Goal: Task Accomplishment & Management: Manage account settings

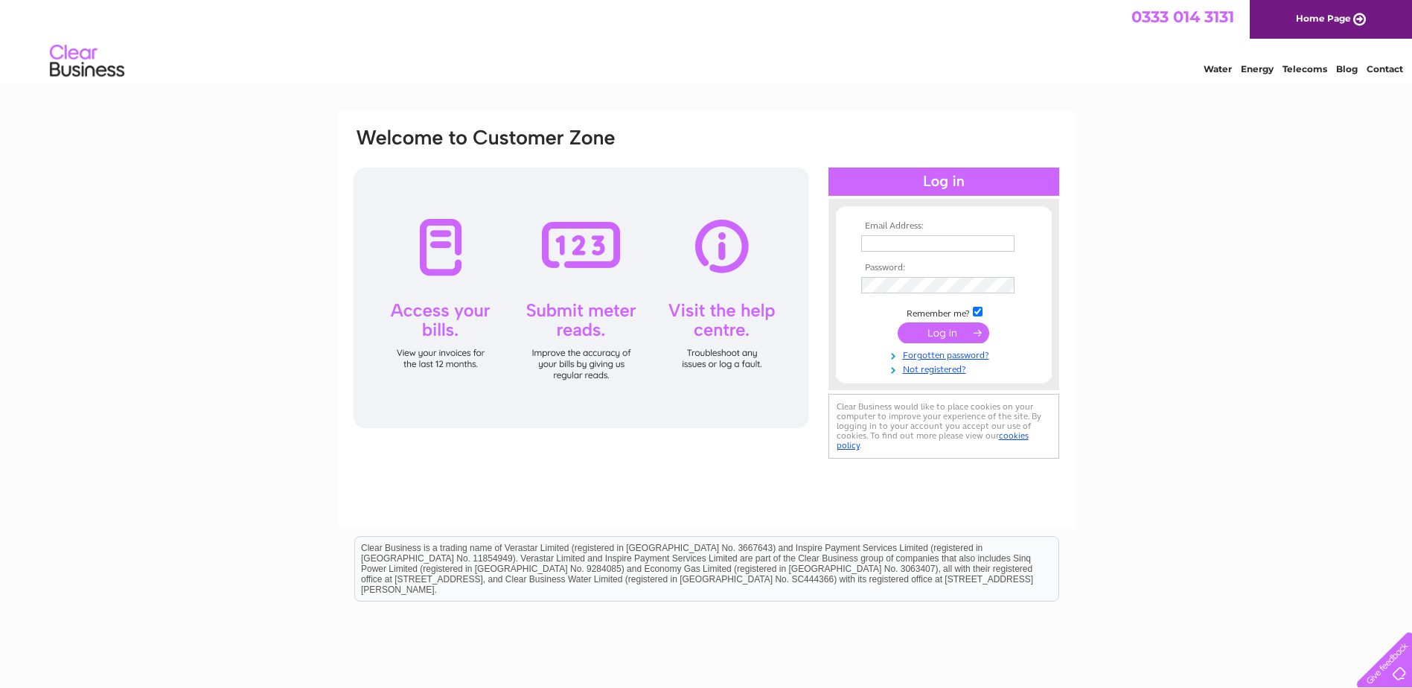
type input "[EMAIL_ADDRESS][DOMAIN_NAME]"
click at [941, 331] on input "submit" at bounding box center [943, 332] width 92 height 21
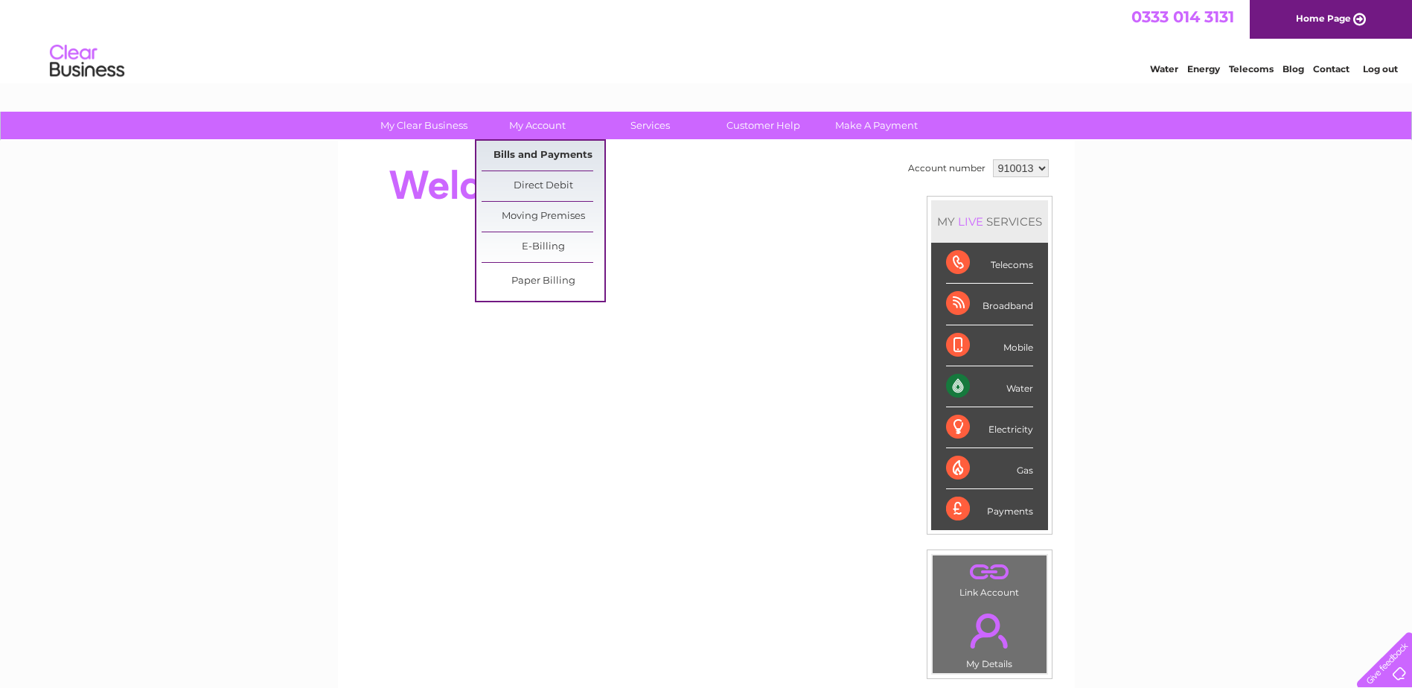
click at [529, 150] on link "Bills and Payments" at bounding box center [542, 156] width 123 height 30
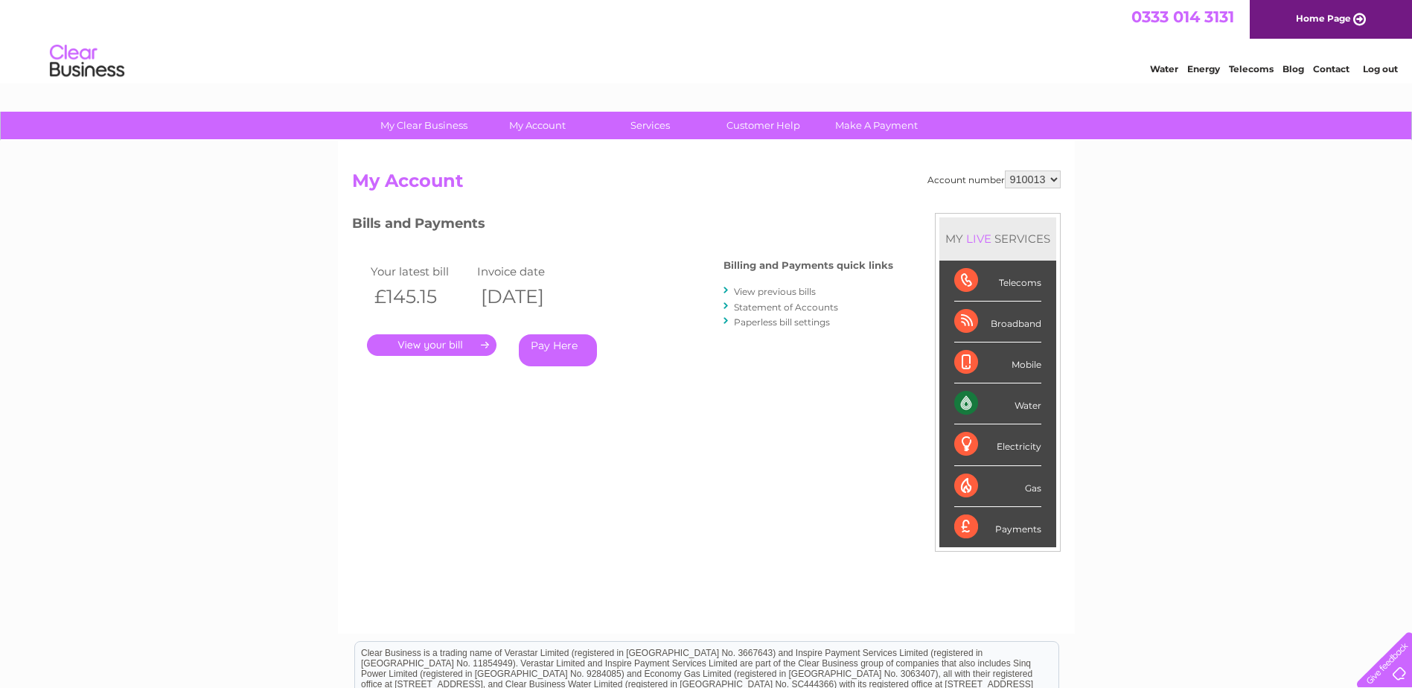
click at [418, 336] on link "." at bounding box center [431, 345] width 129 height 22
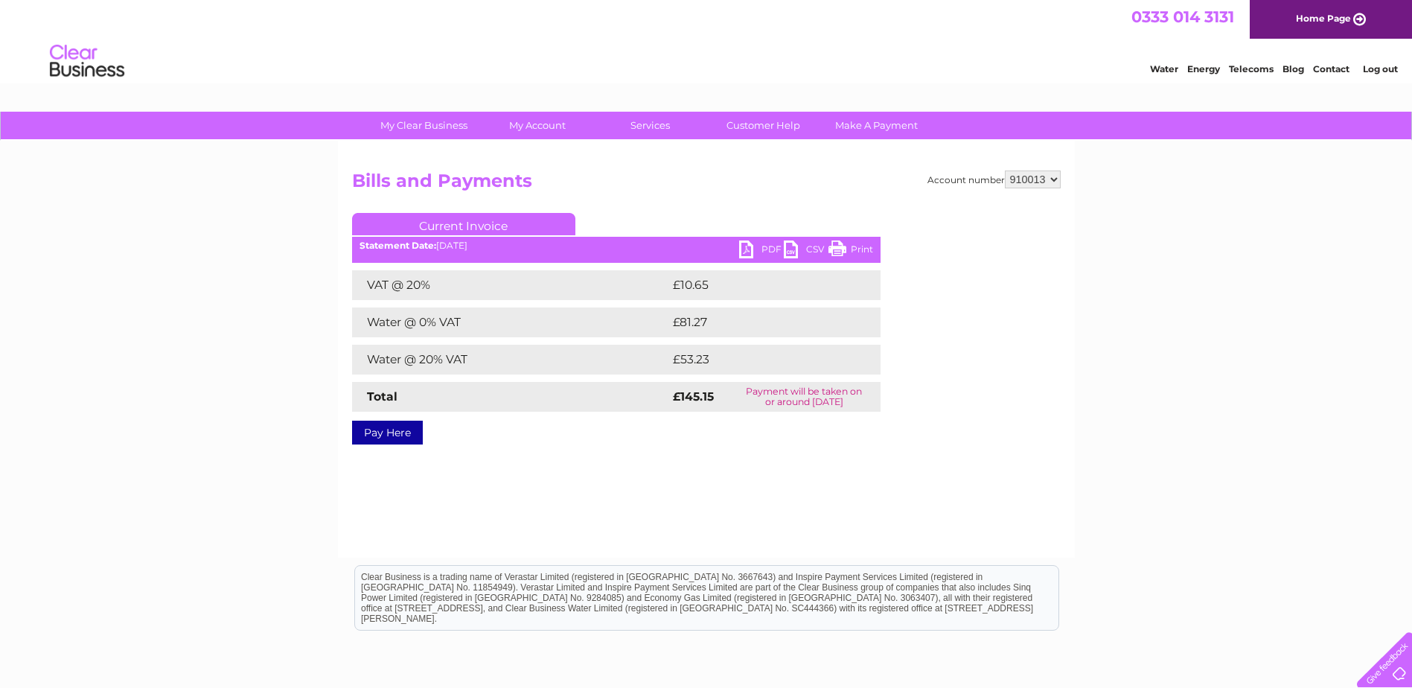
click at [747, 246] on link "PDF" at bounding box center [761, 251] width 45 height 22
